Goal: Task Accomplishment & Management: Use online tool/utility

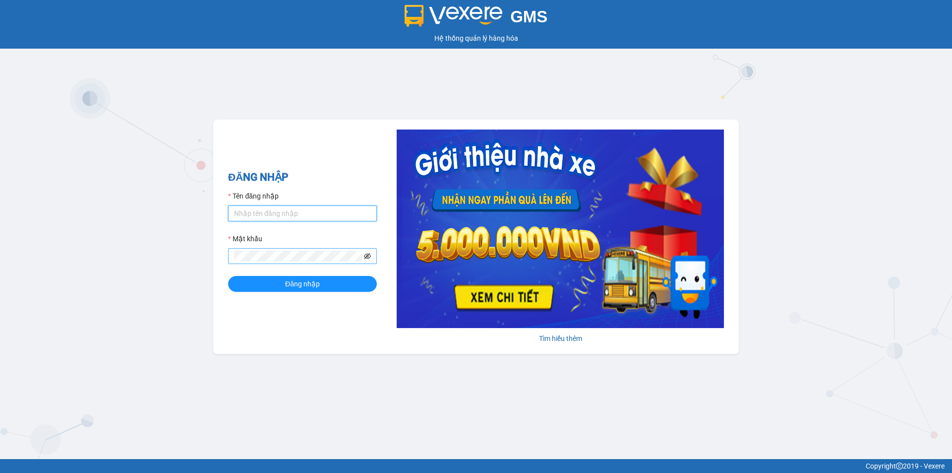
type input "ktpt.xevn"
click at [368, 256] on icon "eye-invisible" at bounding box center [368, 256] width 2 height 2
click at [368, 256] on icon "eye" at bounding box center [367, 255] width 7 height 5
click at [371, 254] on span at bounding box center [302, 256] width 149 height 16
click at [366, 254] on icon "eye-invisible" at bounding box center [367, 255] width 7 height 7
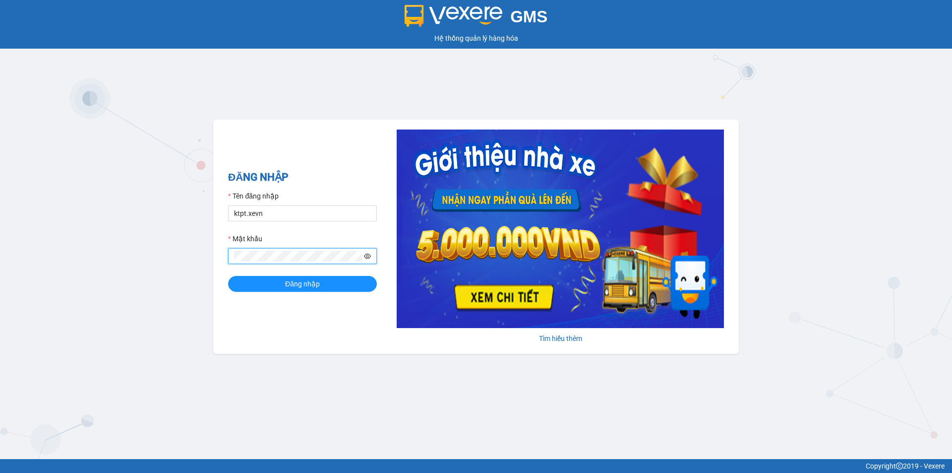
click at [368, 253] on icon "eye" at bounding box center [367, 255] width 7 height 7
click at [307, 283] on span "Đăng nhập" at bounding box center [302, 283] width 35 height 11
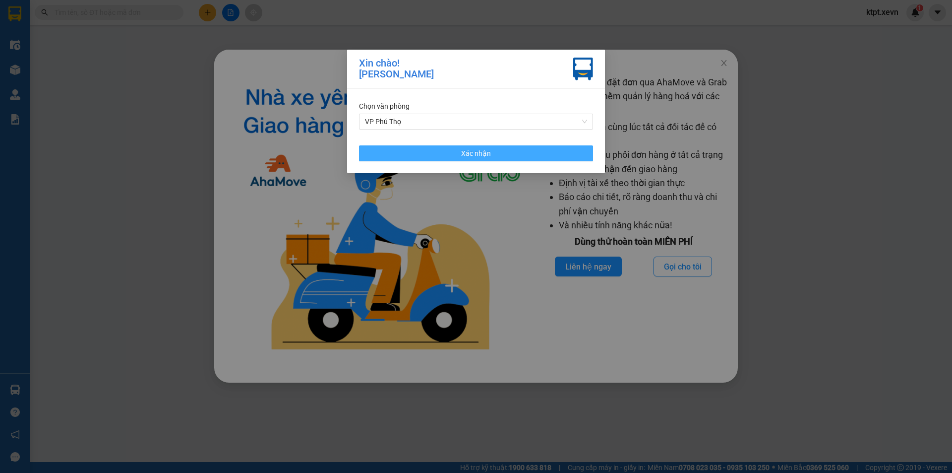
click at [477, 154] on span "Xác nhận" at bounding box center [476, 153] width 30 height 11
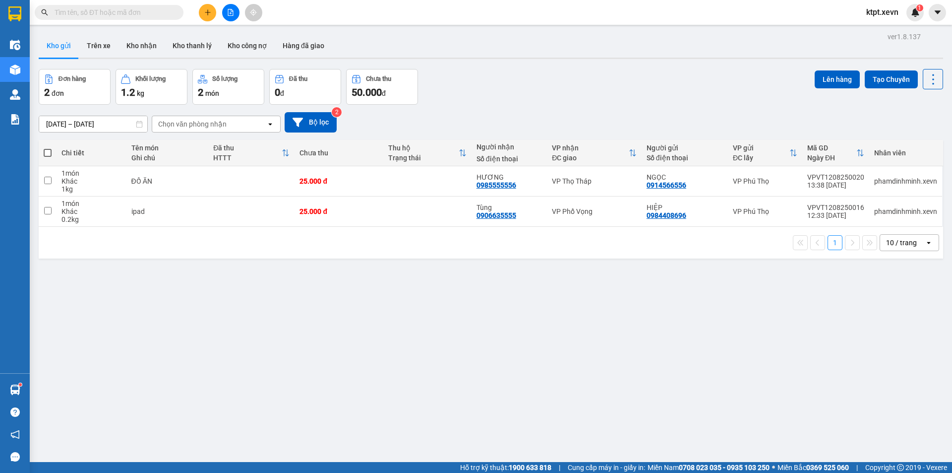
click at [153, 2] on div "Kết quả tìm kiếm ( 0 ) Bộ lọc No Data ktpt.xevn 1" at bounding box center [476, 12] width 952 height 25
click at [154, 8] on input "text" at bounding box center [113, 12] width 117 height 11
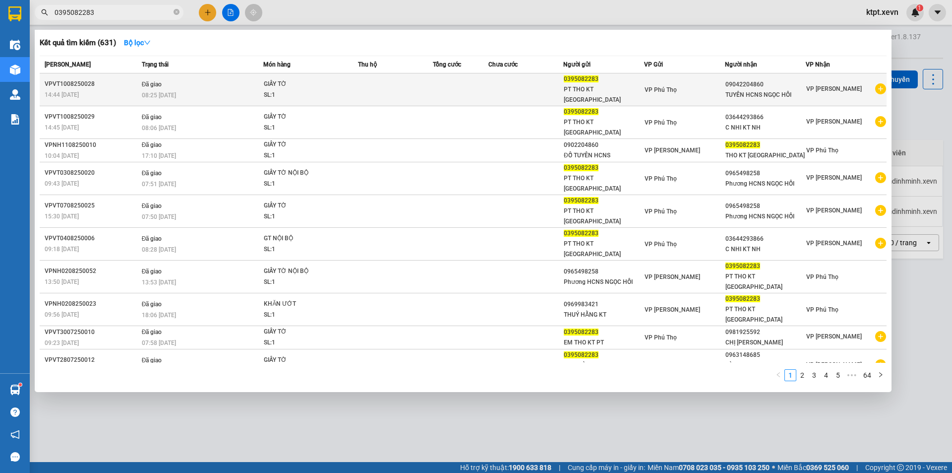
type input "0395082283"
click at [395, 85] on td at bounding box center [395, 89] width 74 height 33
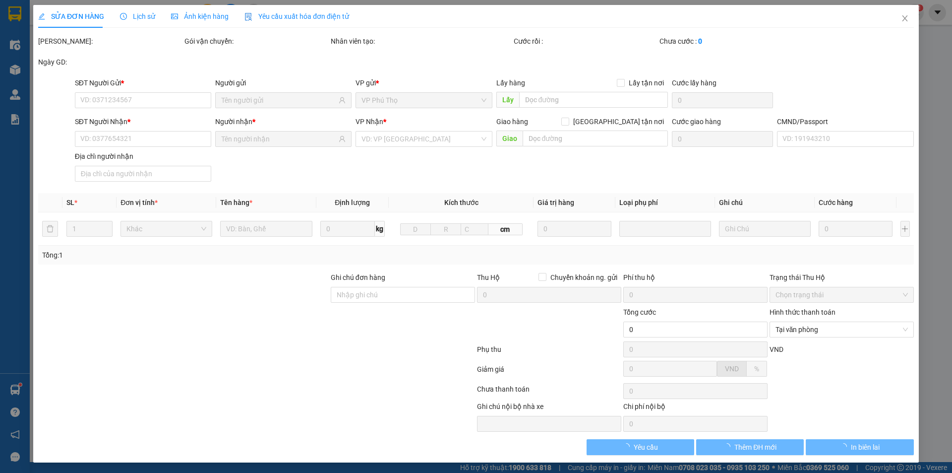
type input "0395082283"
type input "09042204860"
type input "1"
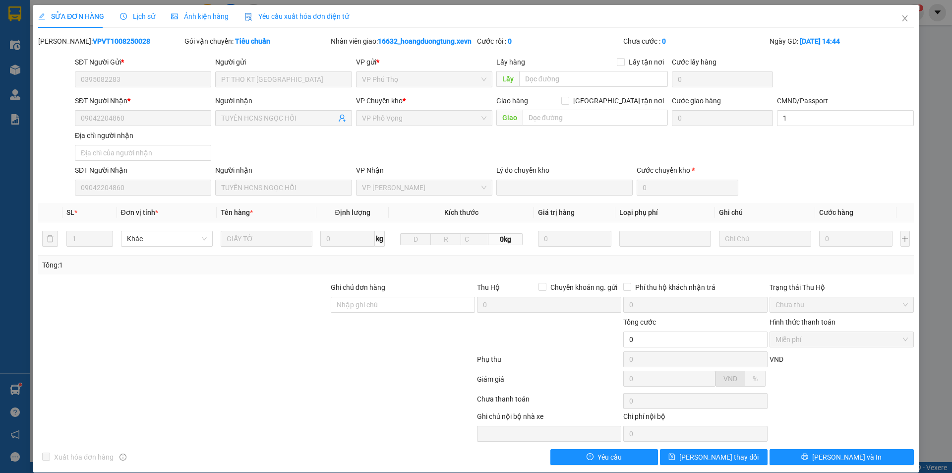
click at [140, 17] on span "Lịch sử" at bounding box center [137, 16] width 35 height 8
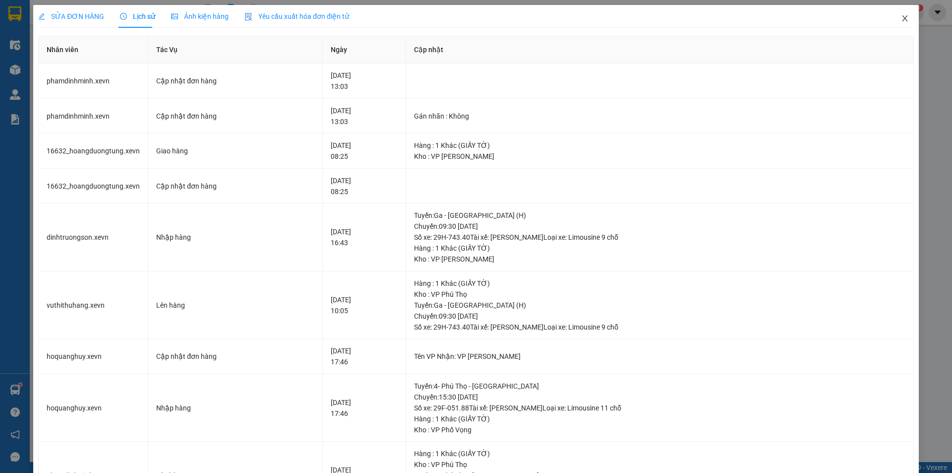
click at [901, 17] on icon "close" at bounding box center [905, 18] width 8 height 8
